Goal: Transaction & Acquisition: Purchase product/service

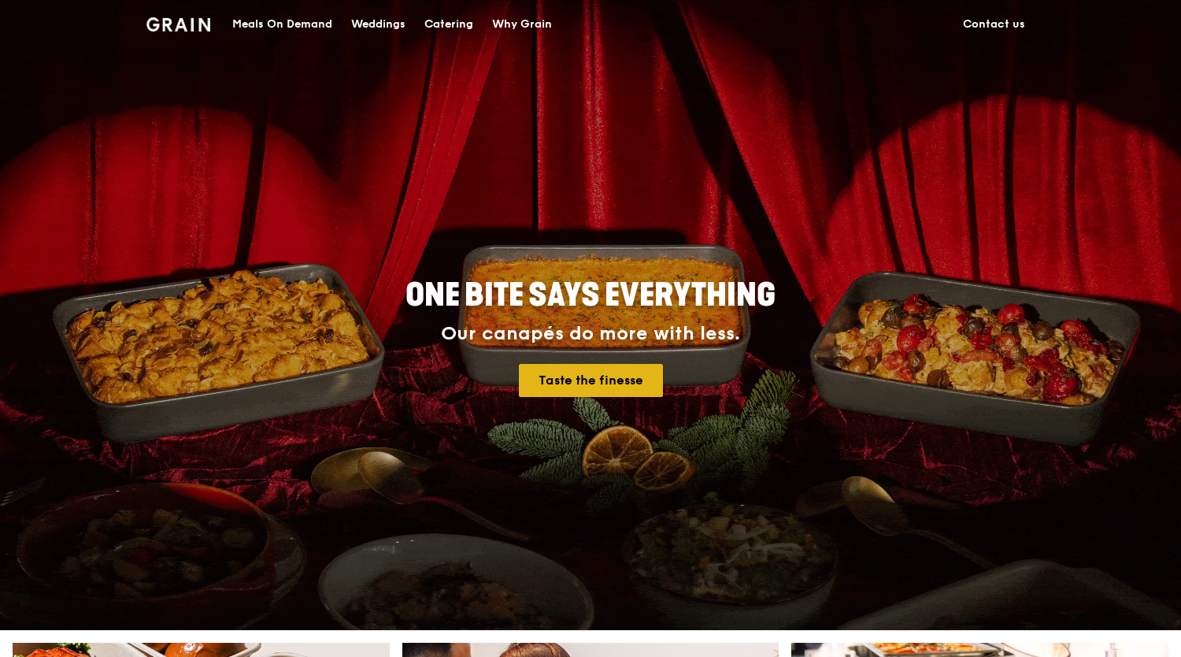
click at [617, 369] on link "Taste the finesse" at bounding box center [591, 380] width 144 height 33
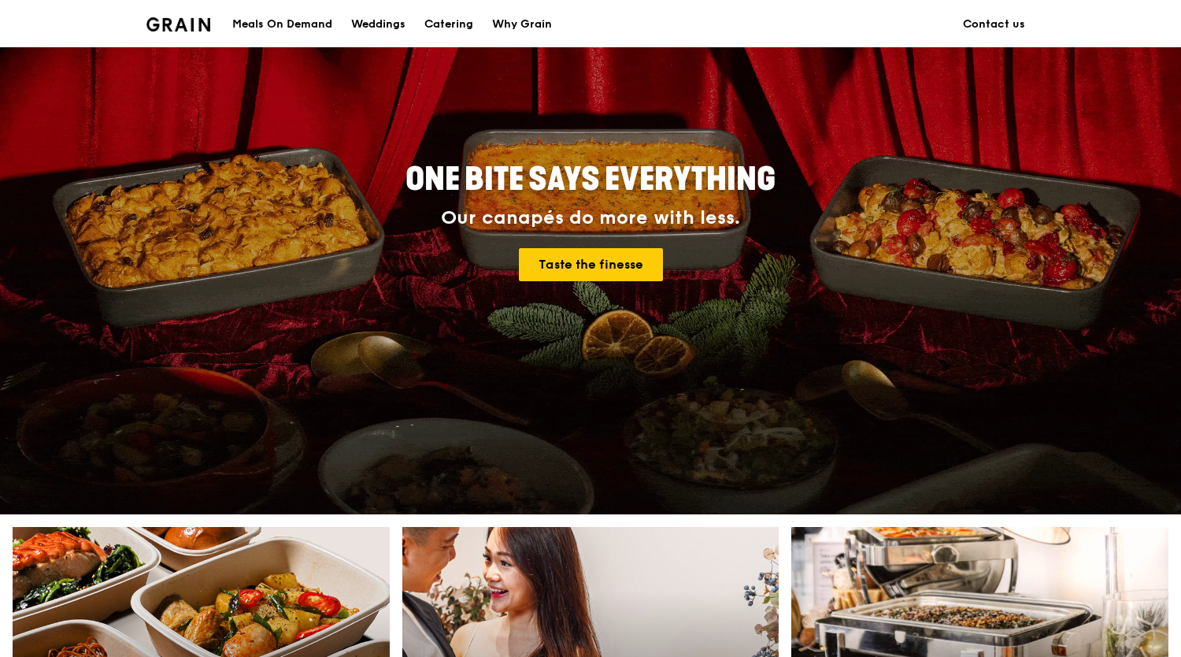
scroll to position [562, 0]
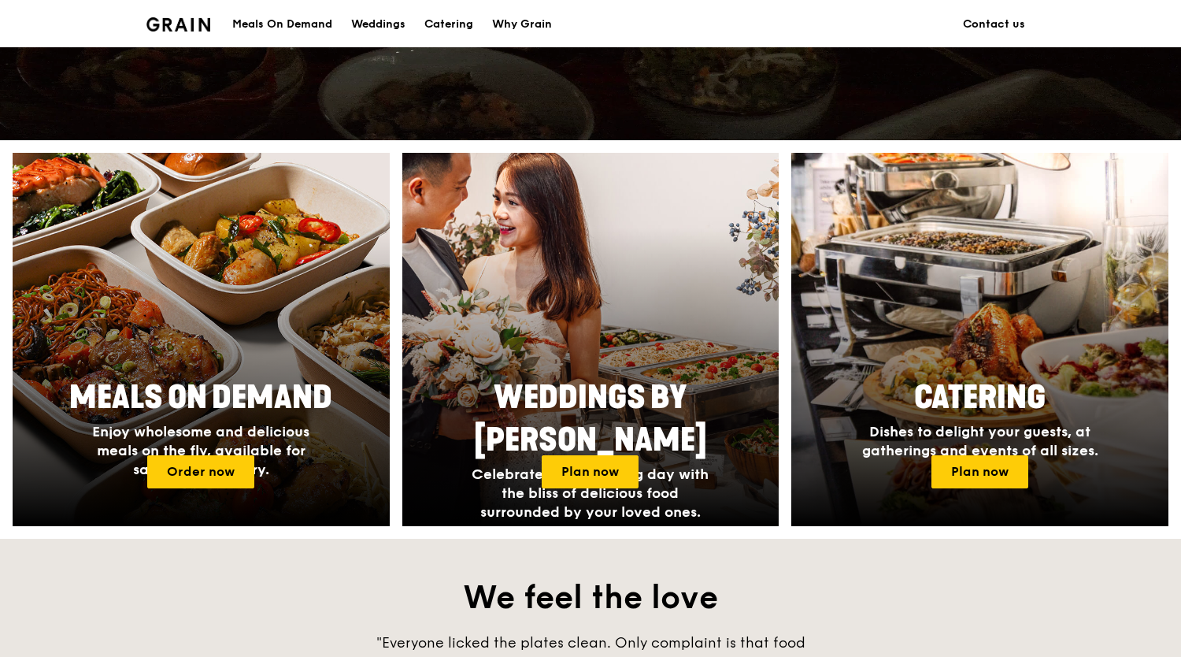
scroll to position [630, 0]
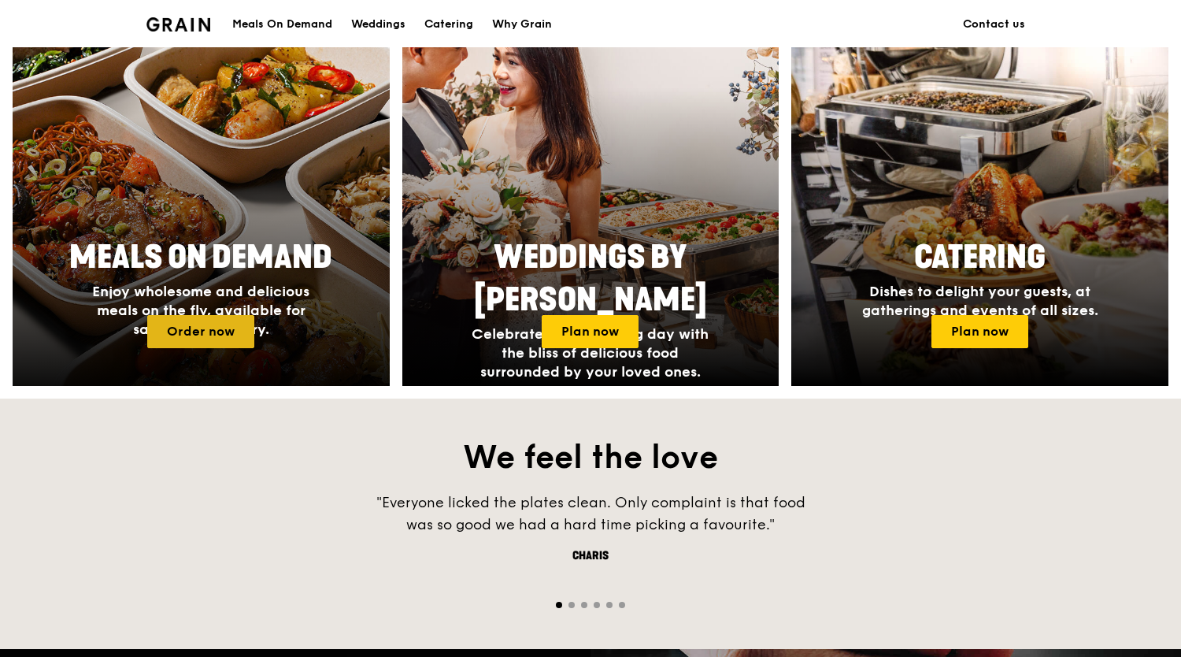
click at [187, 315] on link "Order now" at bounding box center [200, 331] width 107 height 33
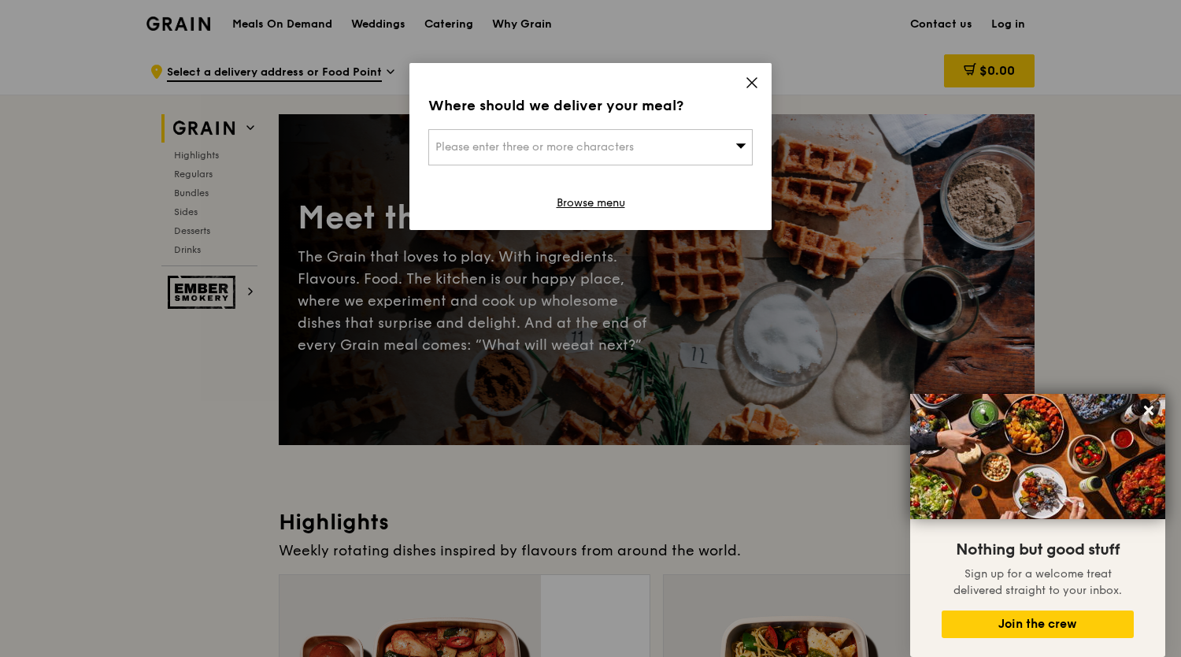
click at [739, 129] on div "Please enter three or more characters" at bounding box center [590, 147] width 324 height 36
click at [739, 130] on input "search" at bounding box center [590, 147] width 323 height 35
click at [758, 63] on div "Where should we deliver your meal? Please enter three or more characters Please…" at bounding box center [591, 146] width 362 height 167
click at [676, 97] on div "Where should we deliver your meal? Please enter three or more characters Browse…" at bounding box center [591, 146] width 362 height 167
click at [661, 129] on div "Please enter three or more characters" at bounding box center [590, 147] width 324 height 36
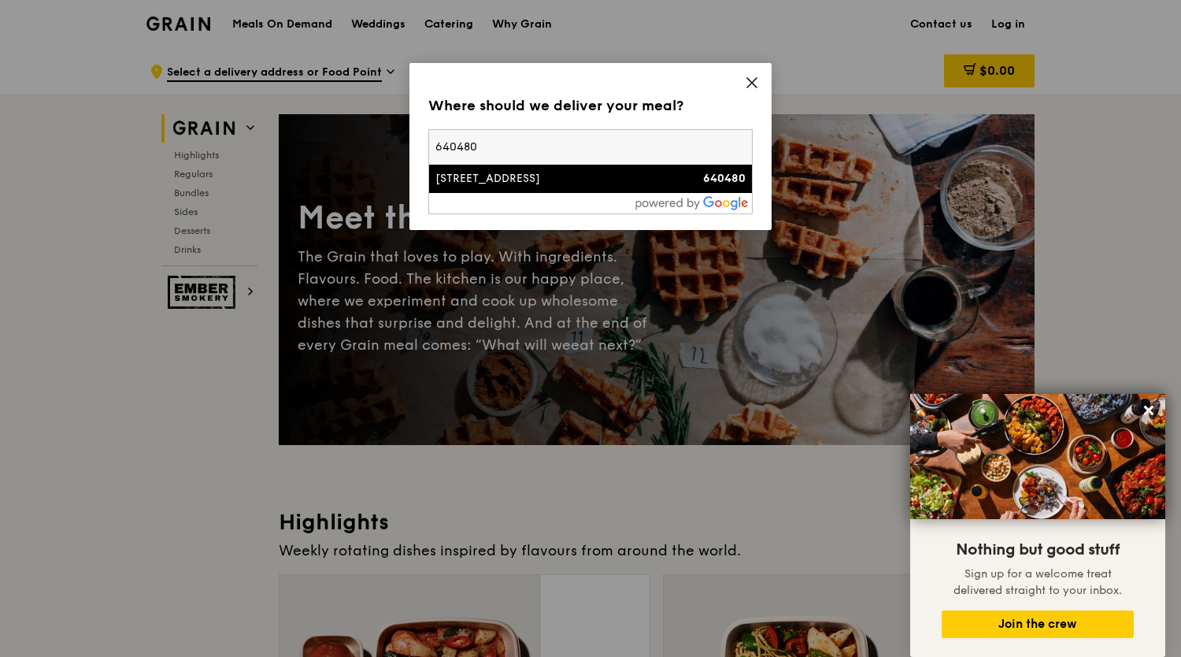
type input "640480"
click at [551, 171] on div "480 Jurong West Street 41" at bounding box center [552, 179] width 233 height 16
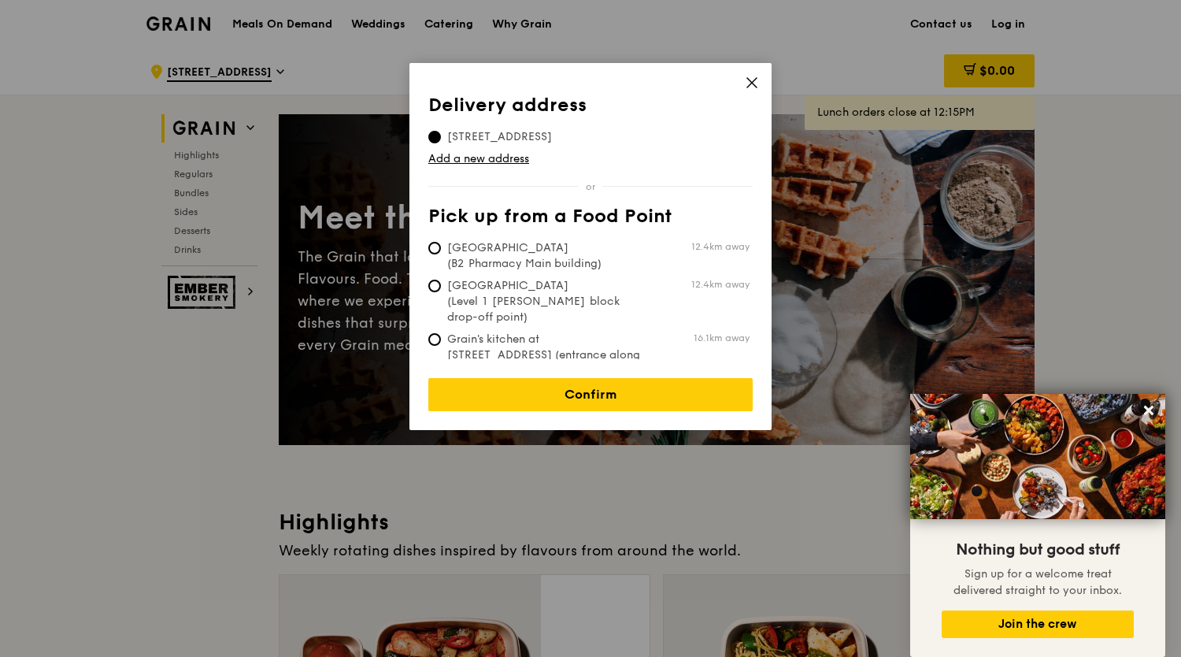
click at [640, 332] on span "Grain's kitchen at 5 Burn Road #05-01 (entrance along Harrison Road)" at bounding box center [545, 363] width 235 height 63
click at [441, 333] on input "Grain's kitchen at 5 Burn Road #05-01 (entrance along Harrison Road) 16.1km away" at bounding box center [434, 339] width 13 height 13
radio input "true"
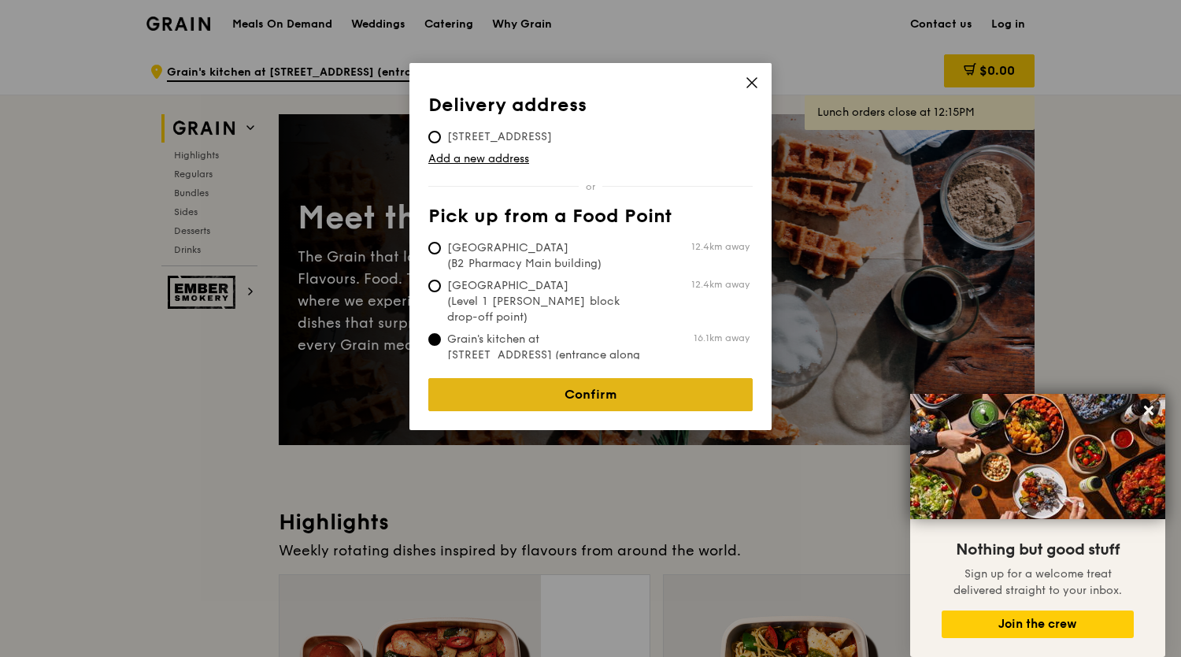
click at [606, 378] on link "Confirm" at bounding box center [590, 394] width 324 height 33
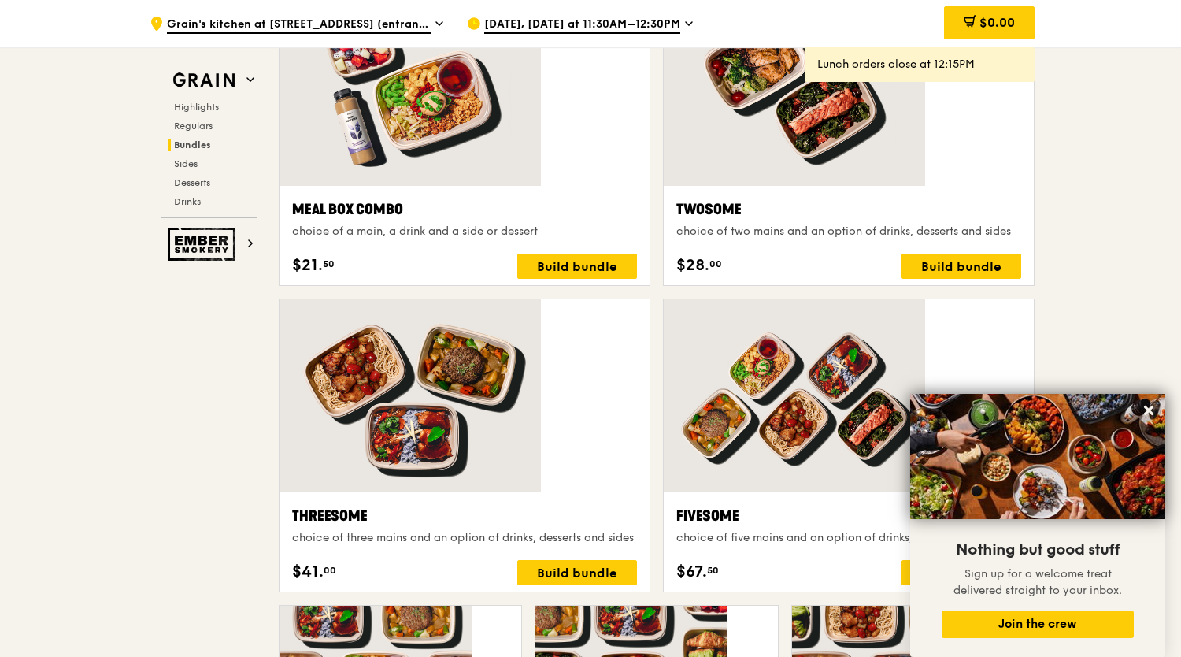
scroll to position [2267, 0]
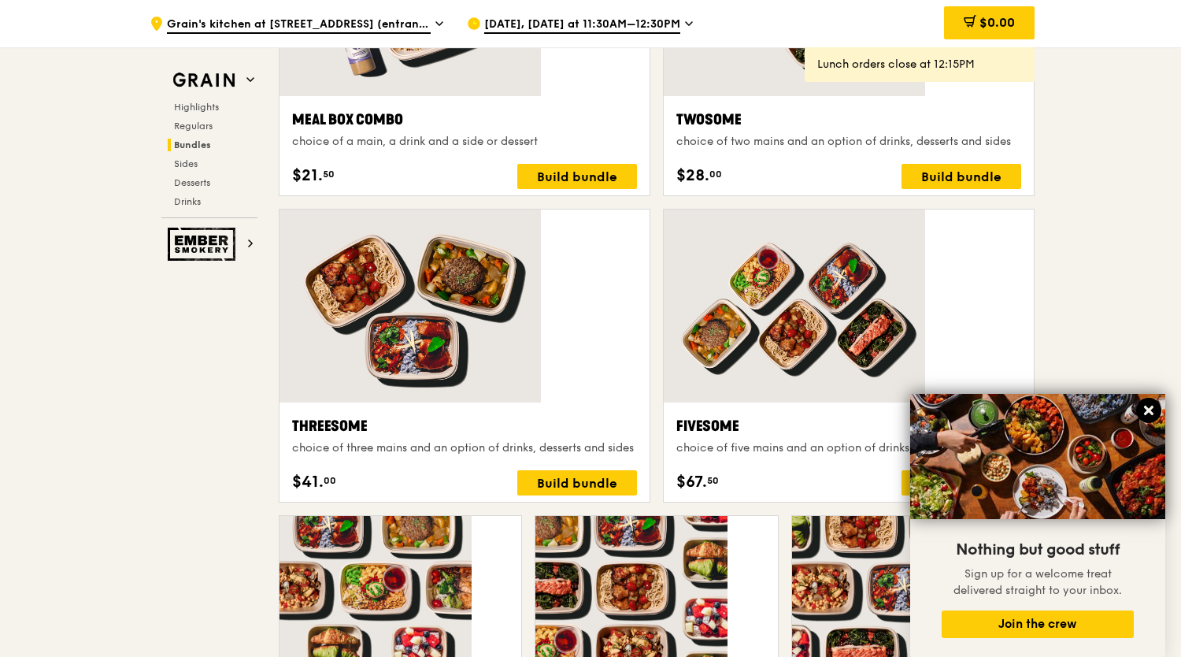
click at [1147, 409] on icon at bounding box center [1148, 410] width 9 height 9
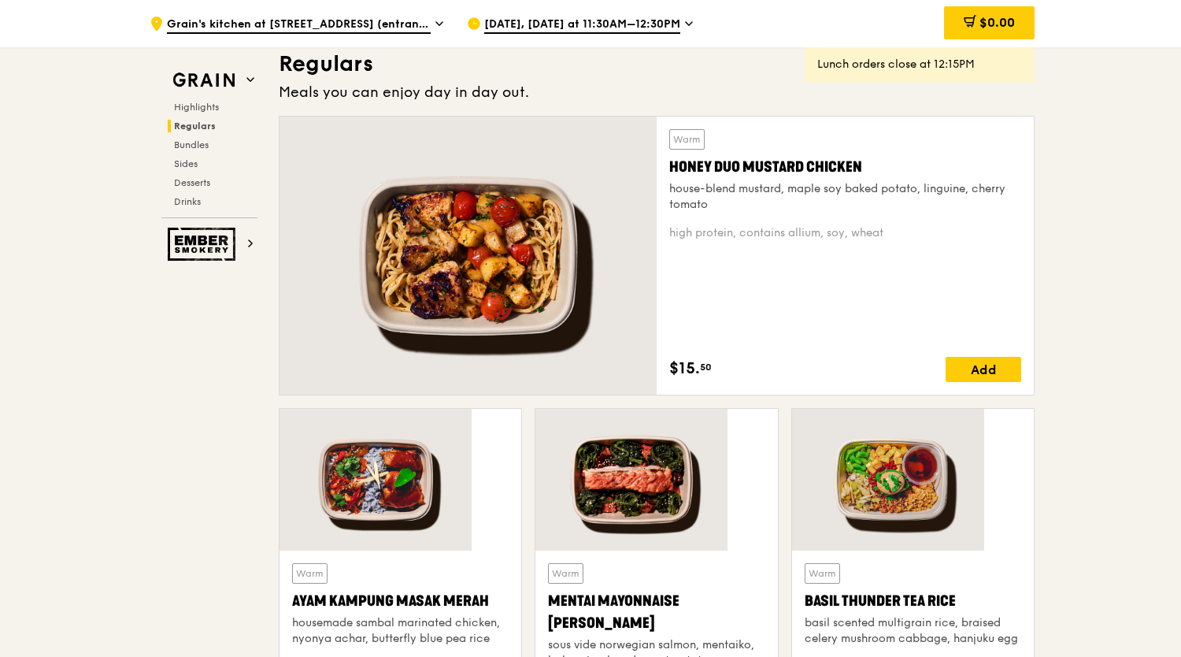
scroll to position [1008, 0]
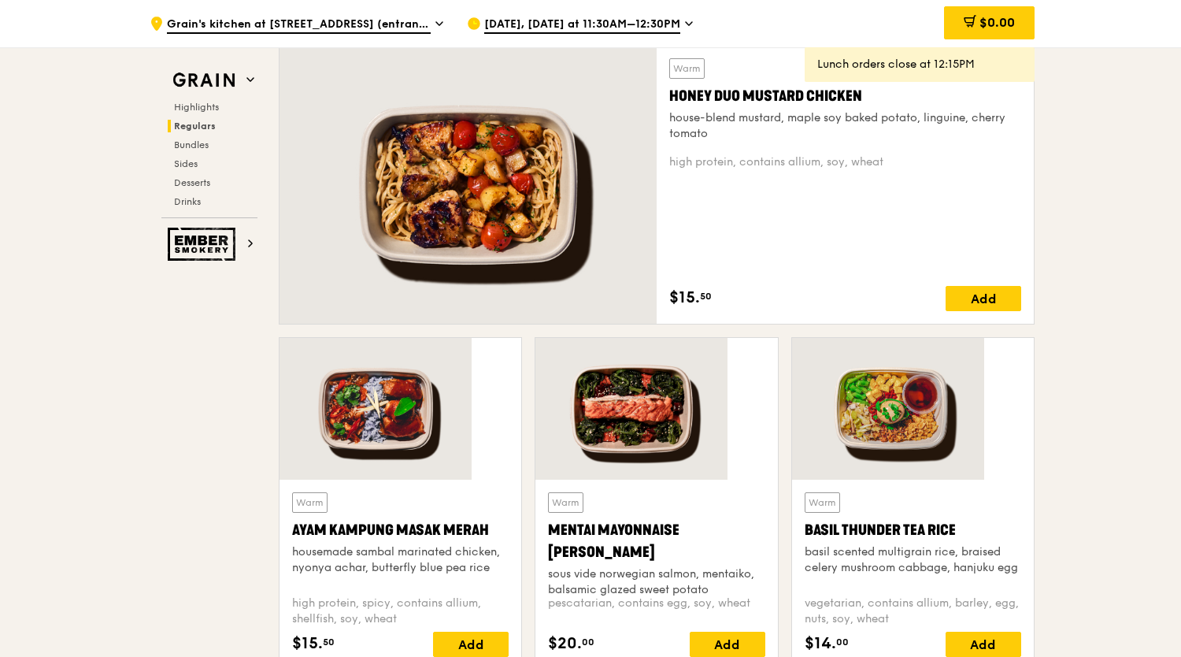
click at [668, 338] on div at bounding box center [657, 409] width 242 height 142
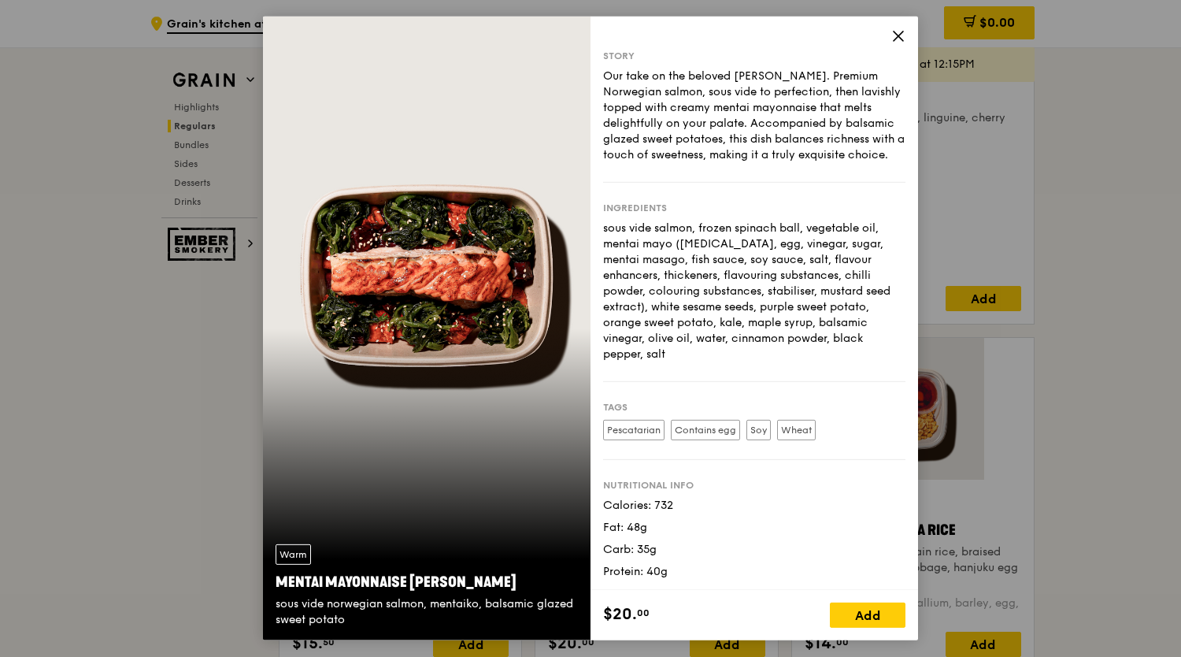
scroll to position [1087, 0]
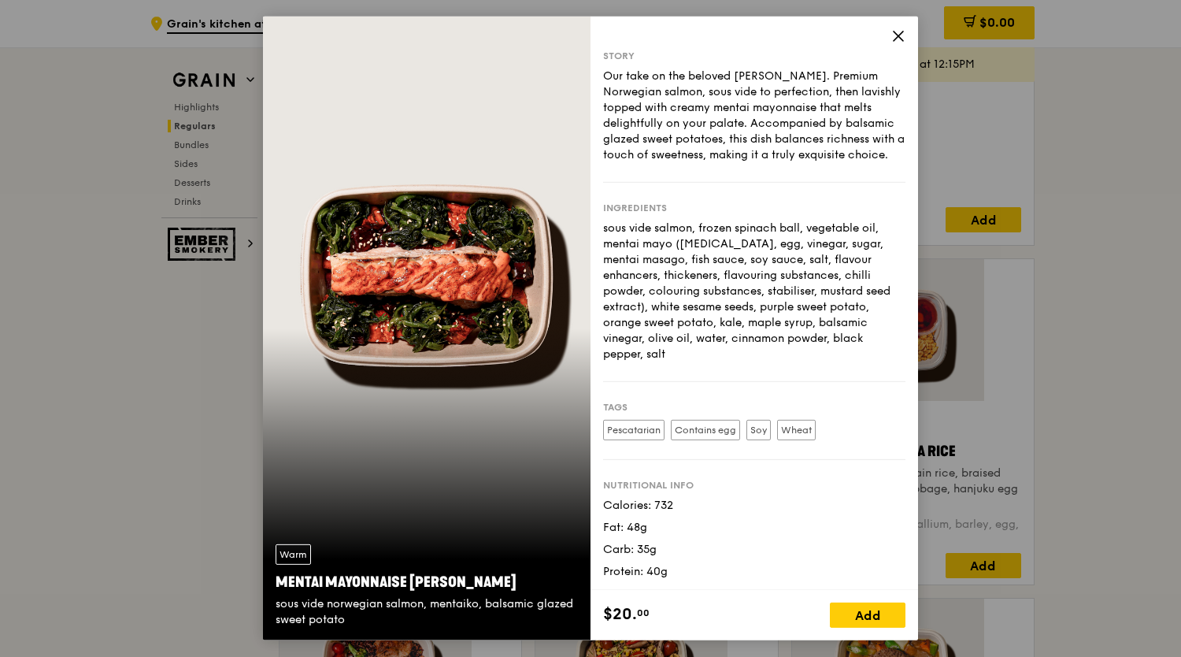
click at [810, 28] on div "Story Our take on the beloved mentaiko salmon. Premium Norwegian salmon, sous v…" at bounding box center [755, 303] width 328 height 573
click at [892, 33] on icon at bounding box center [899, 36] width 14 height 14
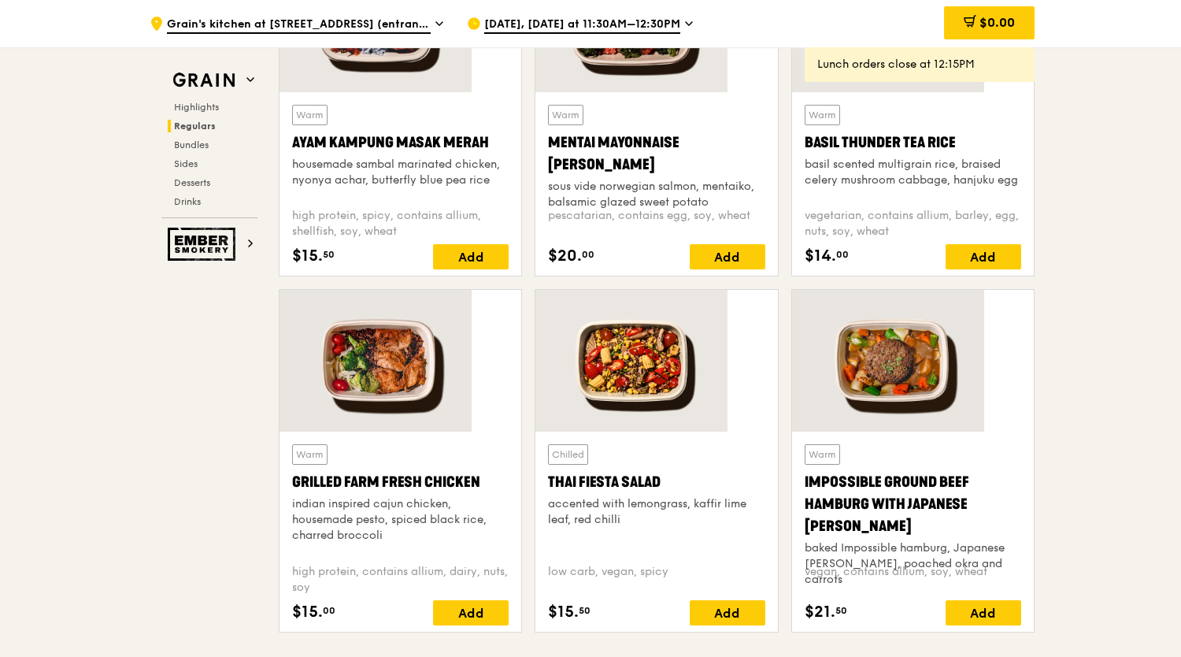
scroll to position [1402, 0]
